Goal: Task Accomplishment & Management: Manage account settings

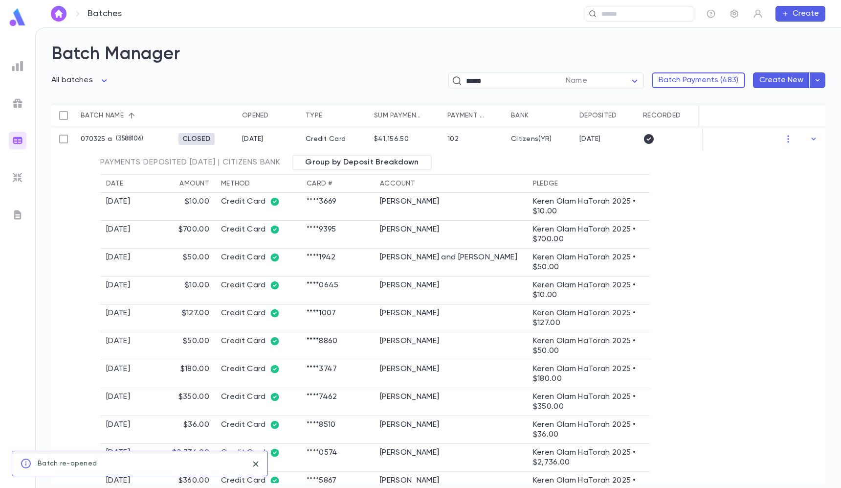
click at [600, 22] on div "Batches ​ Create" at bounding box center [438, 13] width 806 height 27
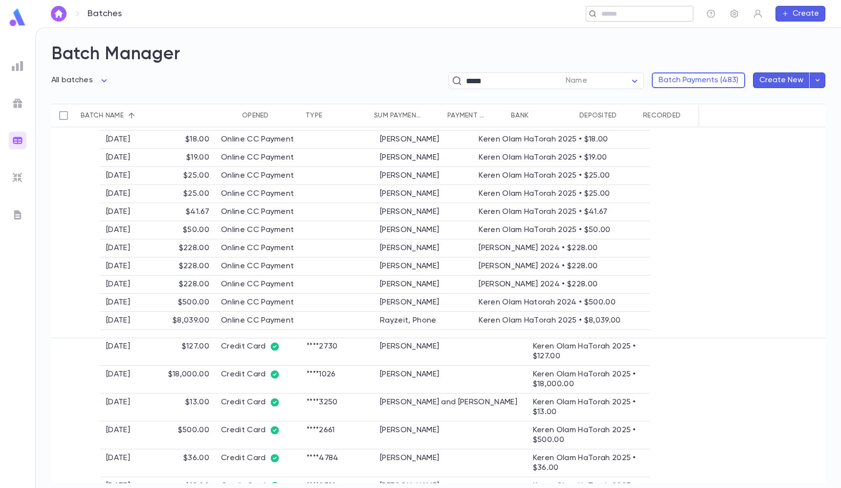
click at [601, 7] on div "​" at bounding box center [640, 14] width 108 height 16
paste input "**********"
type input "**********"
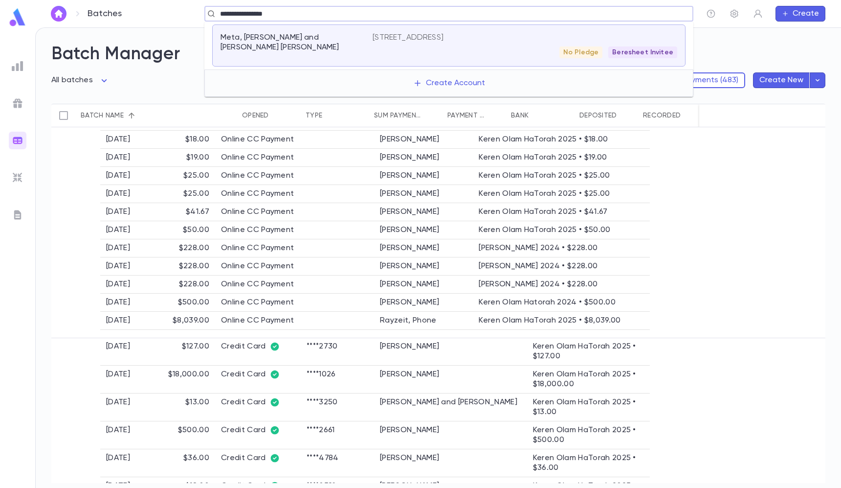
click at [464, 29] on div "Meta, [PERSON_NAME] and [PERSON_NAME] [PERSON_NAME] [STREET_ADDRESS] [GEOGRAPHI…" at bounding box center [449, 45] width 474 height 42
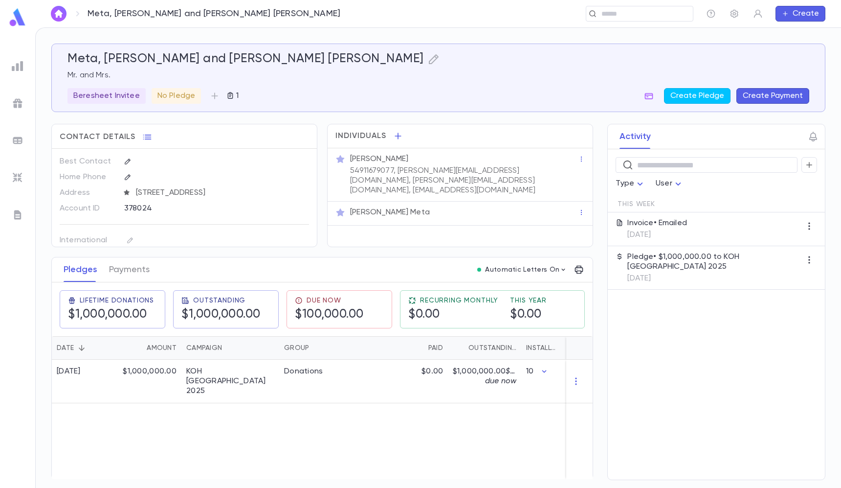
click at [415, 186] on p "54911679077, [PERSON_NAME][EMAIL_ADDRESS][DOMAIN_NAME], [PERSON_NAME][EMAIL_ADD…" at bounding box center [464, 180] width 228 height 29
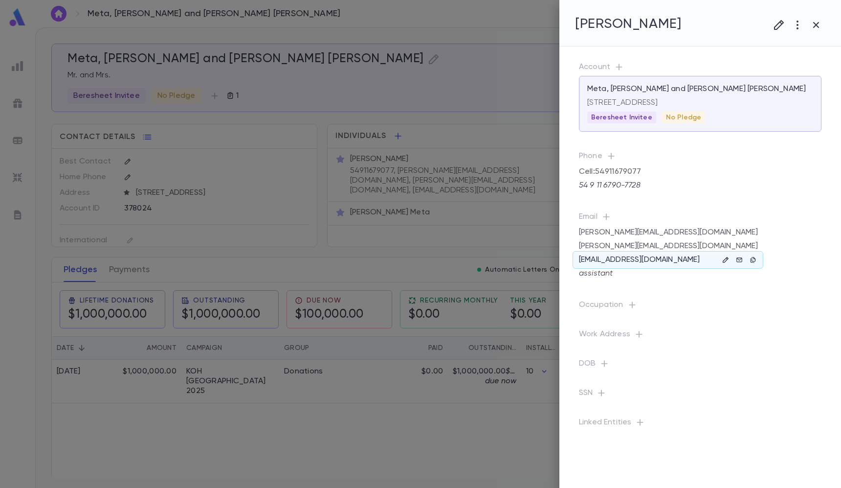
click at [721, 257] on button "button" at bounding box center [726, 260] width 12 height 12
click at [261, 132] on div at bounding box center [420, 244] width 841 height 488
click at [407, 177] on div at bounding box center [420, 244] width 841 height 488
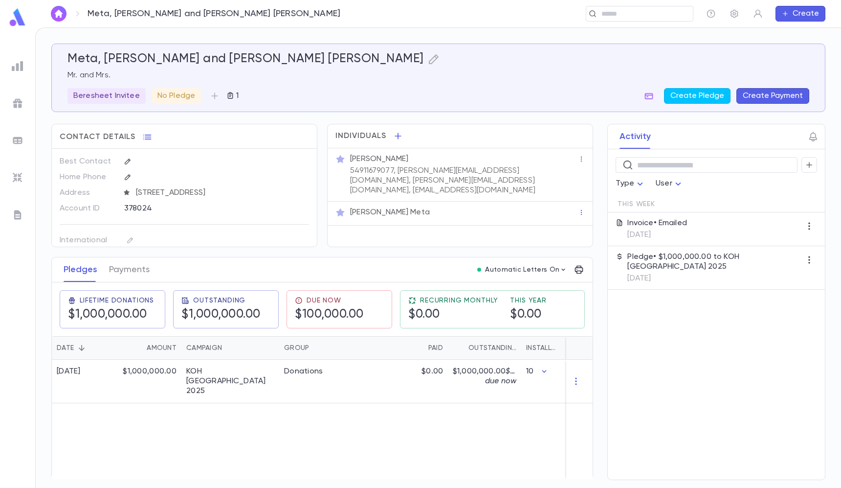
click at [703, 233] on div "Invoice • Emailed [DATE]" at bounding box center [716, 229] width 217 height 34
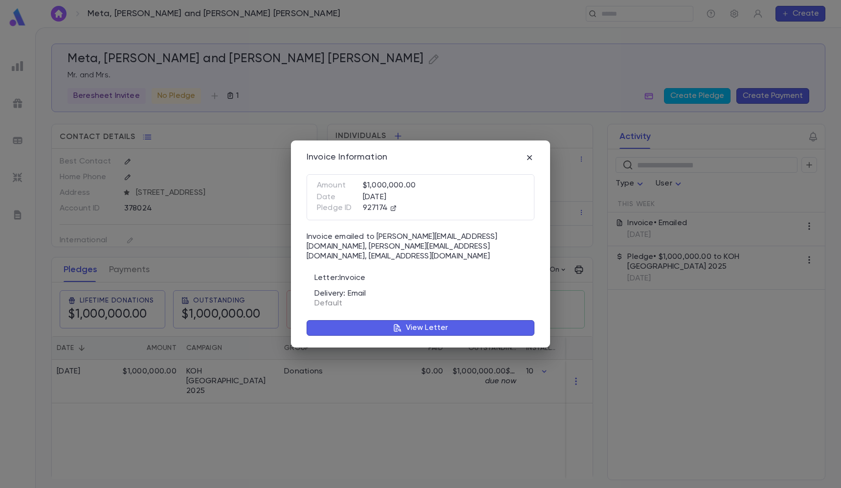
click at [590, 271] on div "Invoice Information Amount $1,000,000.00 Date [DATE] Pledge ID 927174 Invoice e…" at bounding box center [420, 244] width 841 height 488
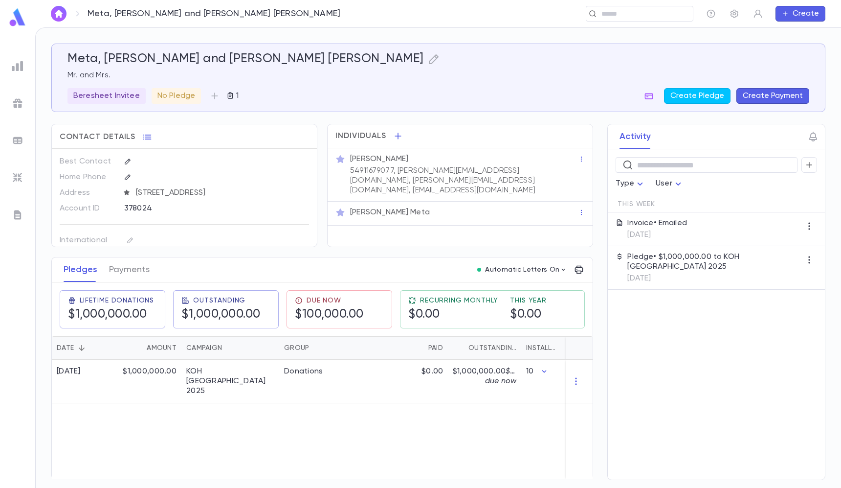
click at [477, 175] on p "54911679077, [PERSON_NAME][EMAIL_ADDRESS][DOMAIN_NAME], [PERSON_NAME][EMAIL_ADD…" at bounding box center [464, 180] width 228 height 29
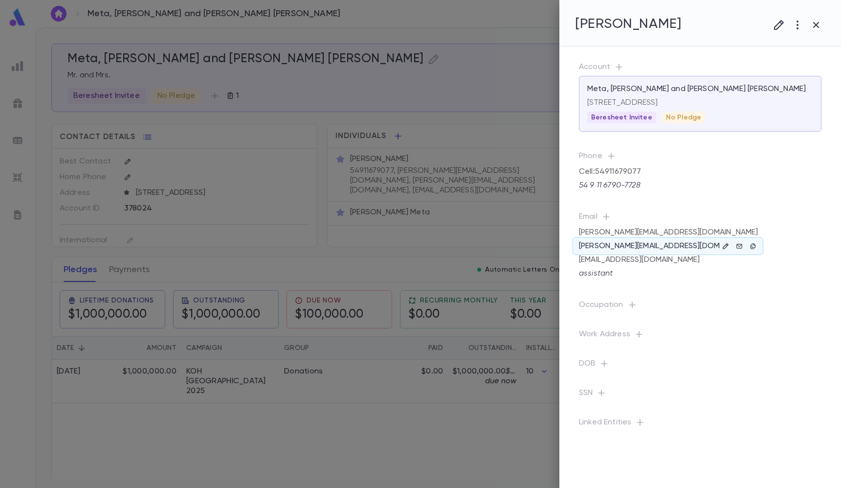
click at [723, 243] on icon "button" at bounding box center [726, 246] width 7 height 7
click at [704, 310] on textarea at bounding box center [739, 312] width 126 height 15
click at [679, 333] on icon "button" at bounding box center [676, 335] width 8 height 7
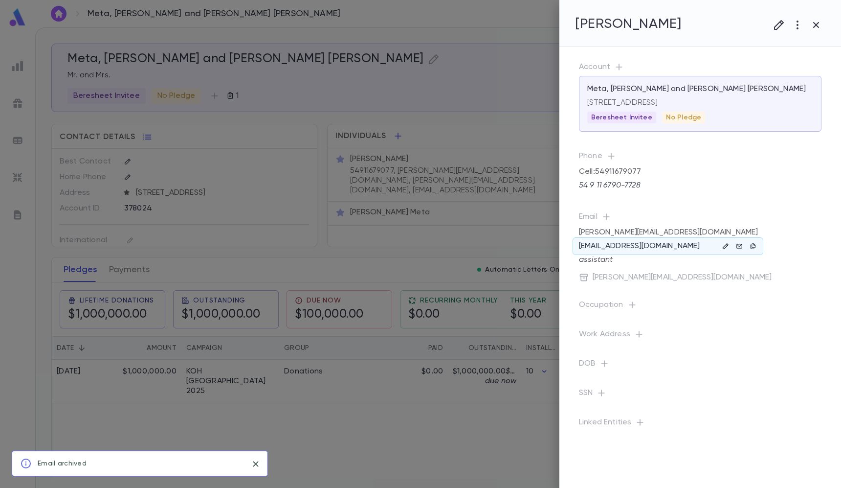
click at [725, 248] on icon "button" at bounding box center [726, 246] width 7 height 7
click at [677, 329] on button "button" at bounding box center [676, 335] width 16 height 16
click at [437, 178] on div at bounding box center [420, 244] width 841 height 488
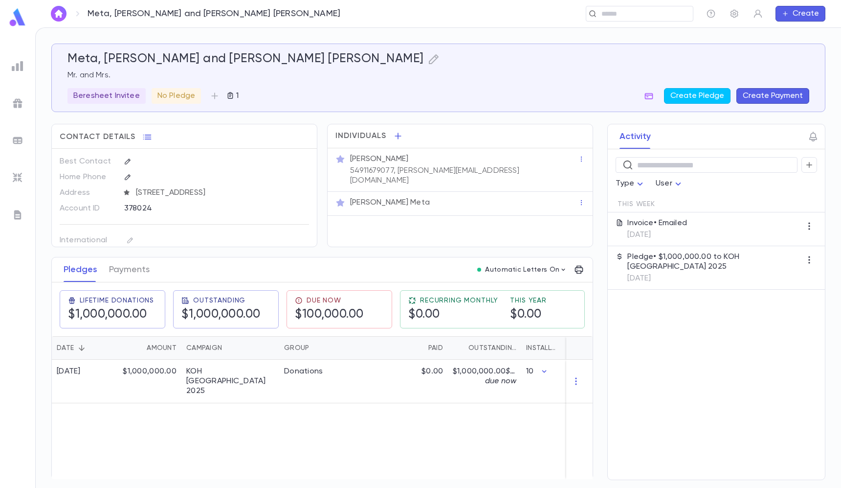
click at [586, 4] on div "Meta, [PERSON_NAME] and [PERSON_NAME] [PERSON_NAME] ​ Create" at bounding box center [438, 13] width 806 height 27
click at [595, 6] on div "​" at bounding box center [640, 14] width 108 height 16
paste input "**********"
type input "**********"
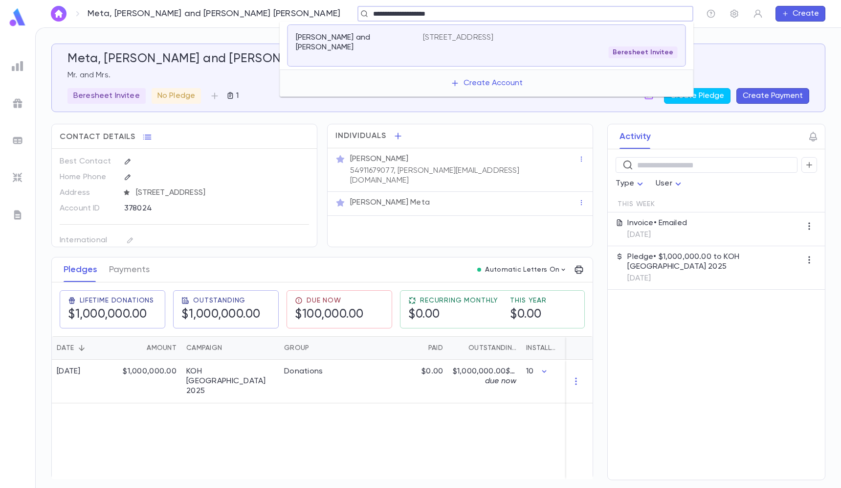
click at [430, 44] on div "[STREET_ADDRESS] Beresheet Invitee" at bounding box center [550, 45] width 255 height 25
